Goal: Feedback & Contribution: Submit feedback/report problem

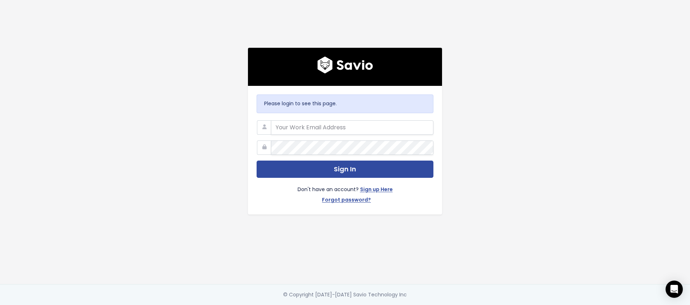
type input "[EMAIL_ADDRESS][DOMAIN_NAME]"
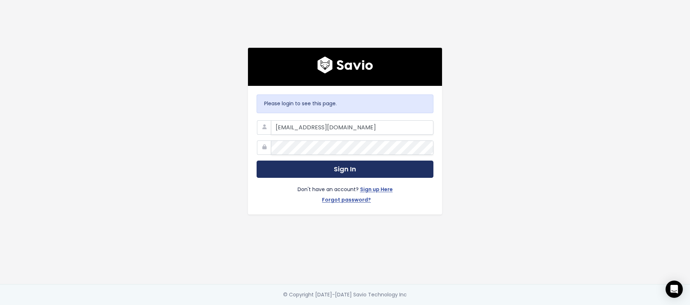
click at [310, 169] on button "Sign In" at bounding box center [345, 170] width 177 height 18
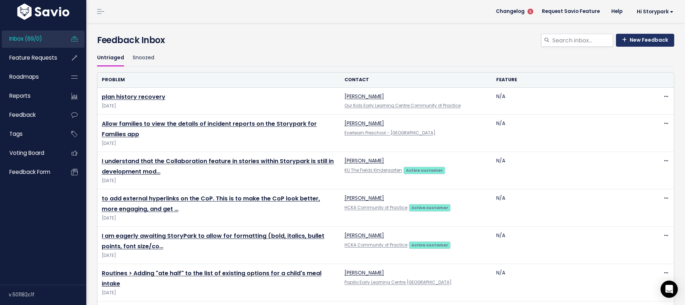
click at [626, 36] on link "New Feedback" at bounding box center [645, 40] width 58 height 13
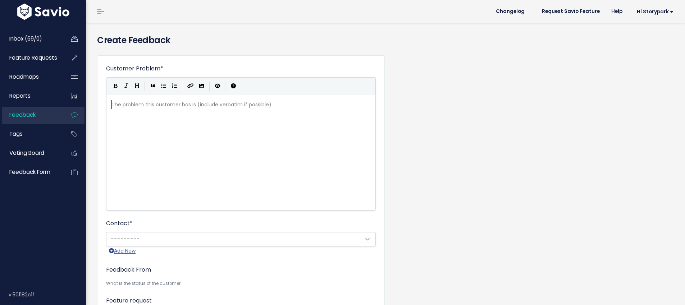
scroll to position [1, 0]
click at [179, 130] on div "The problem this customer has is (include verbatim if possible)... xxxxxxxxxx ​" at bounding box center [250, 162] width 280 height 126
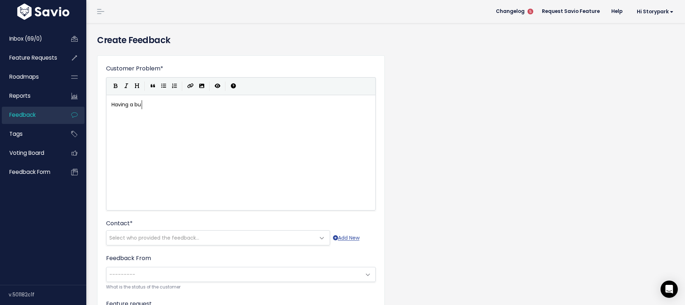
scroll to position [3, 33]
type textarea "Having a bulk"
type textarea "'Bulk Update'"
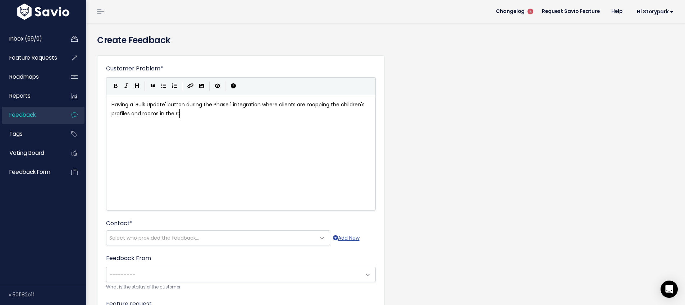
type textarea "' button during the Phase 1 integration where clients are mapping the children'…"
type textarea "CMS side and the Storypark community documentation side"
type textarea "side."
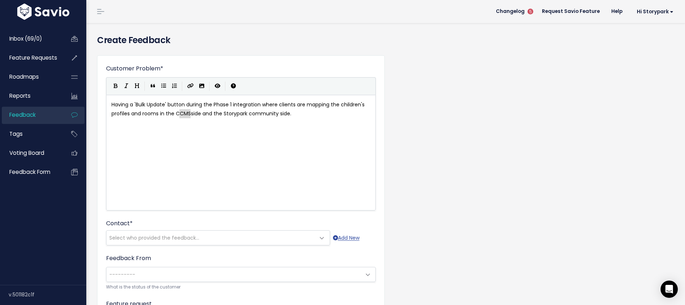
type textarea "CCMS"
drag, startPoint x: 190, startPoint y: 113, endPoint x: 177, endPoint y: 114, distance: 13.7
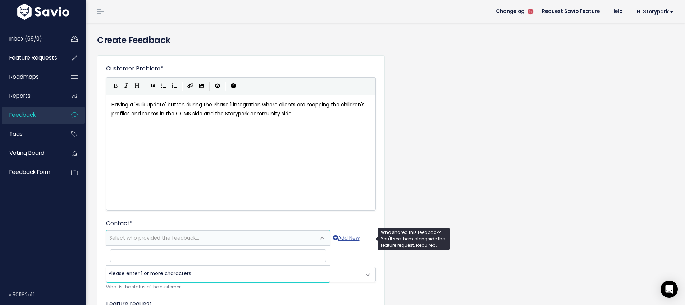
click at [200, 238] on span "Select who provided the feedback..." at bounding box center [210, 238] width 209 height 14
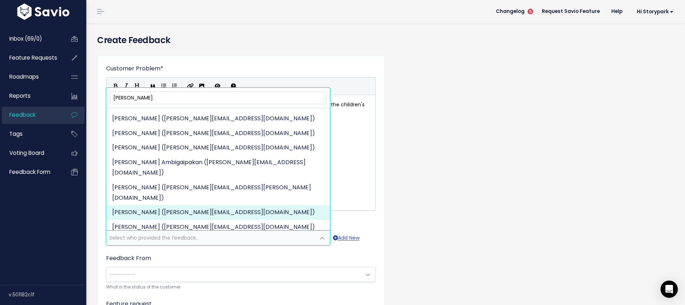
scroll to position [0, 0]
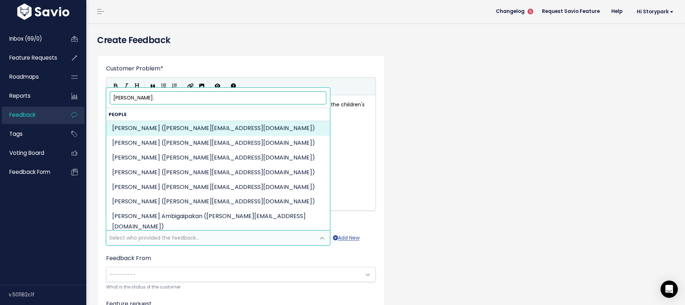
drag, startPoint x: 192, startPoint y: 99, endPoint x: 121, endPoint y: 107, distance: 71.3
click at [104, 100] on body "Inbox (69/0) Feature Requests Roadmaps ×" at bounding box center [342, 224] width 685 height 448
paste input "c@[DOMAIN_NAME]"
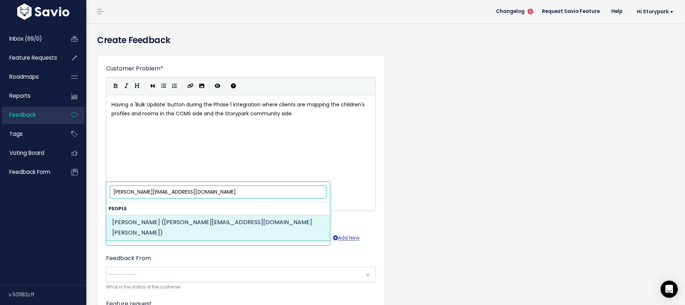
type input "[PERSON_NAME][EMAIL_ADDRESS][DOMAIN_NAME]"
select select "92521228"
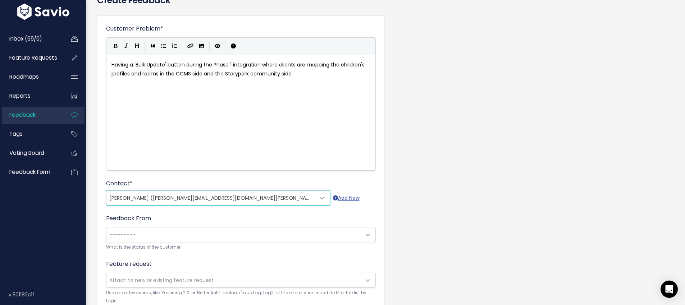
scroll to position [124, 0]
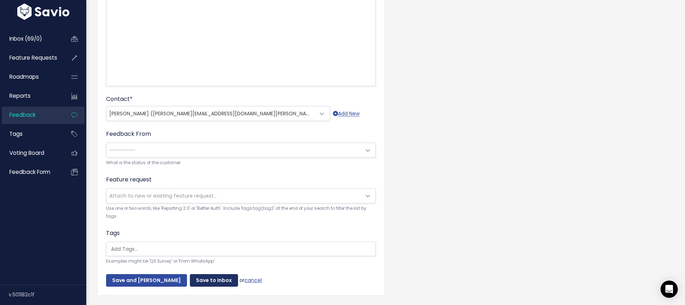
click at [210, 280] on input "Save to Inbox" at bounding box center [214, 280] width 48 height 13
